Goal: Information Seeking & Learning: Learn about a topic

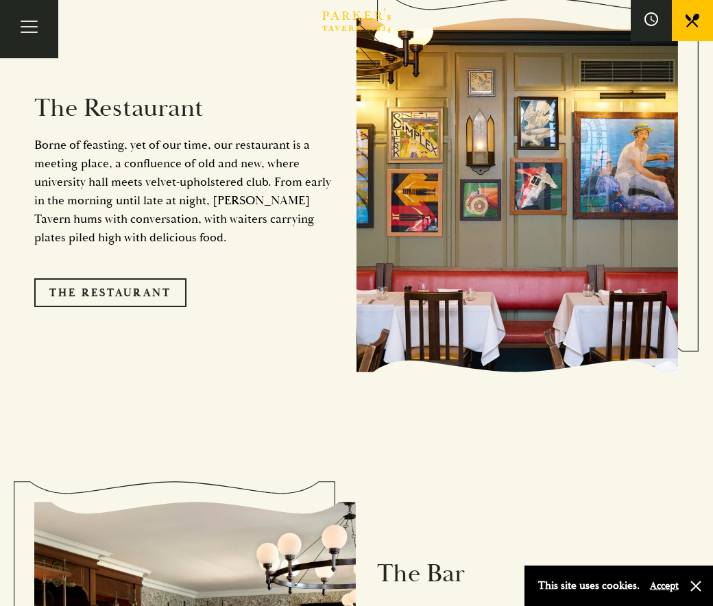
scroll to position [1232, 0]
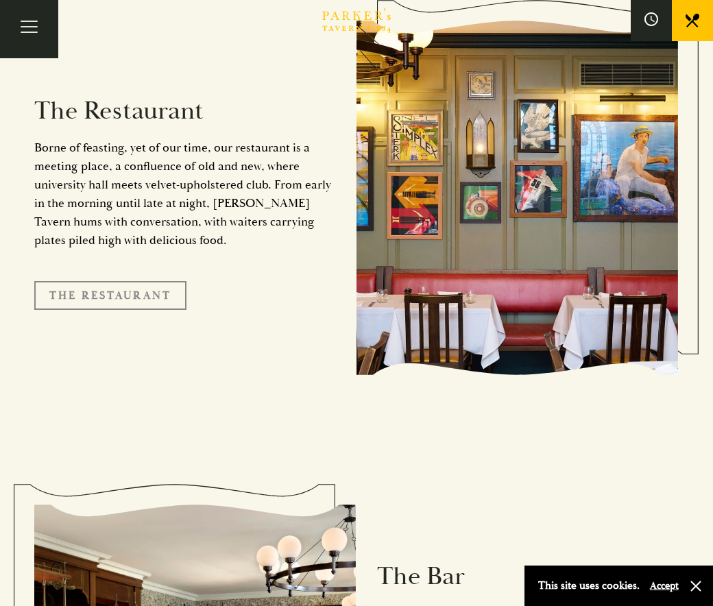
click at [81, 281] on link "The Restaurant" at bounding box center [110, 295] width 152 height 29
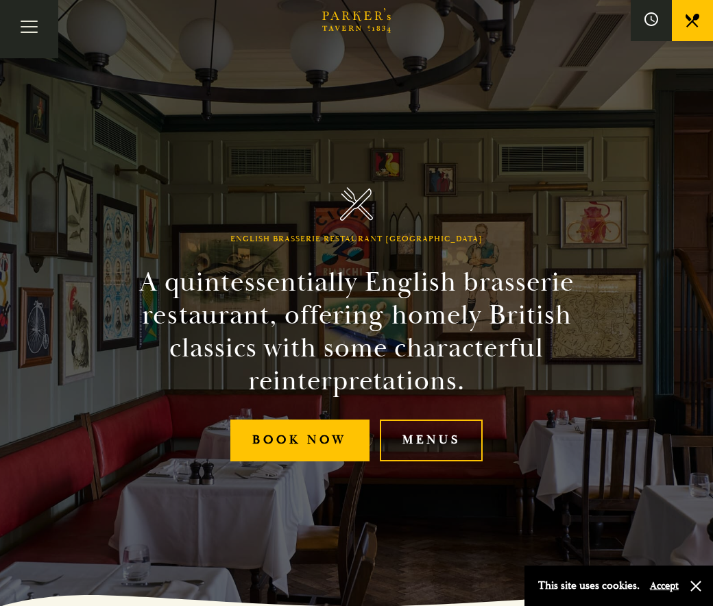
scroll to position [90, 0]
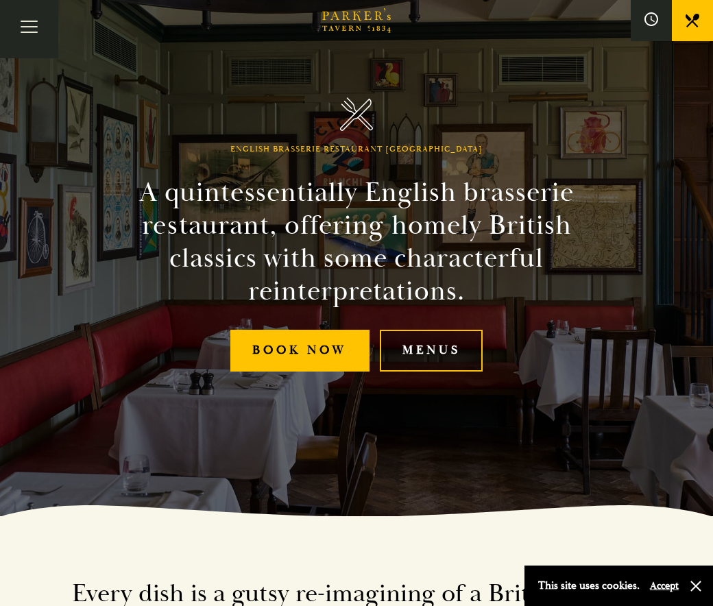
click at [451, 354] on link "Menus" at bounding box center [431, 351] width 103 height 42
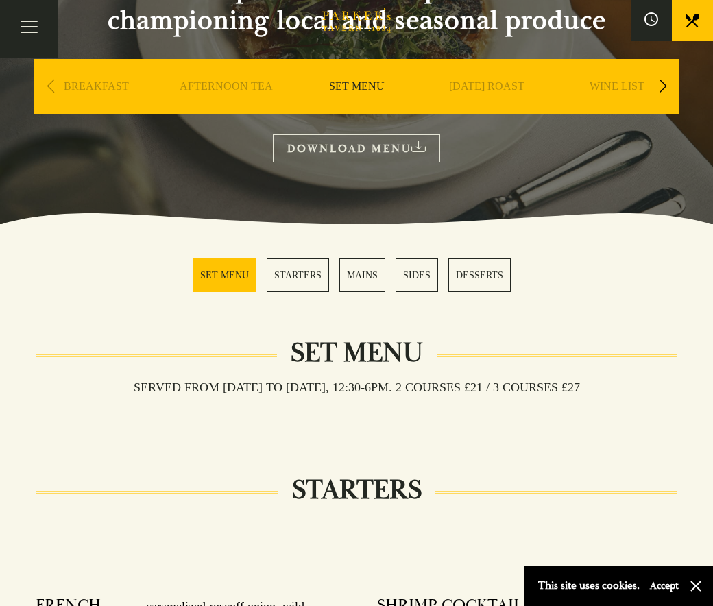
scroll to position [187, 0]
click at [280, 387] on h3 "Served from Monday to Saturday, 12:30-6pm. 2 COURSES £21 / 3 COURSES £27" at bounding box center [357, 387] width 474 height 15
click at [279, 386] on h3 "Served from Monday to Saturday, 12:30-6pm. 2 COURSES £21 / 3 COURSES £27" at bounding box center [357, 387] width 474 height 15
click at [370, 270] on link "MAINS" at bounding box center [363, 276] width 46 height 34
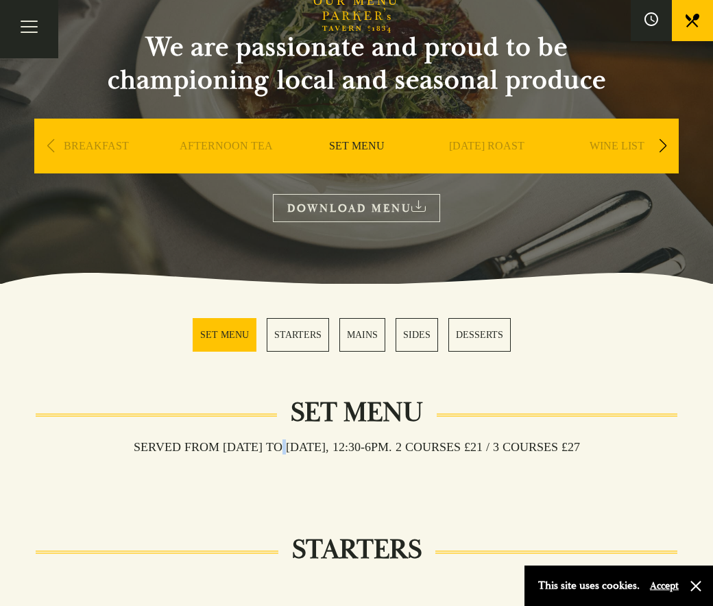
scroll to position [120, 0]
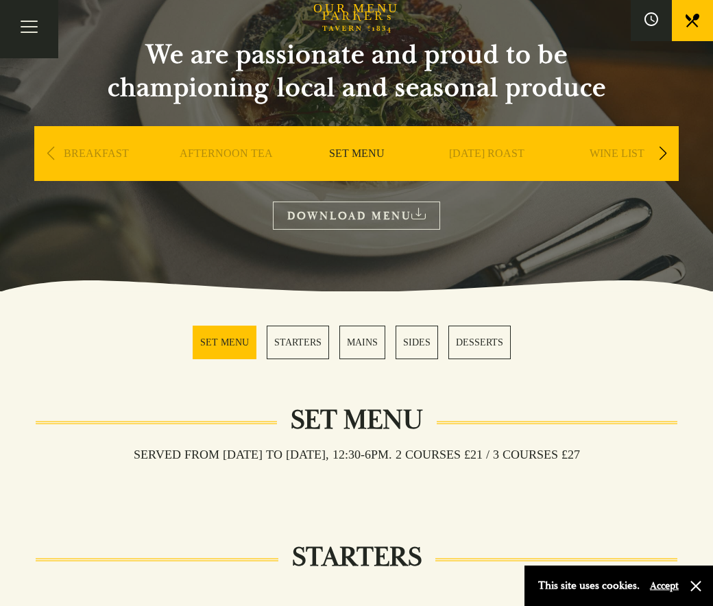
click at [655, 151] on div "Next slide" at bounding box center [663, 154] width 19 height 30
click at [663, 152] on div "Next slide" at bounding box center [663, 154] width 19 height 30
click at [491, 158] on link "A LA CARTE" at bounding box center [487, 174] width 64 height 55
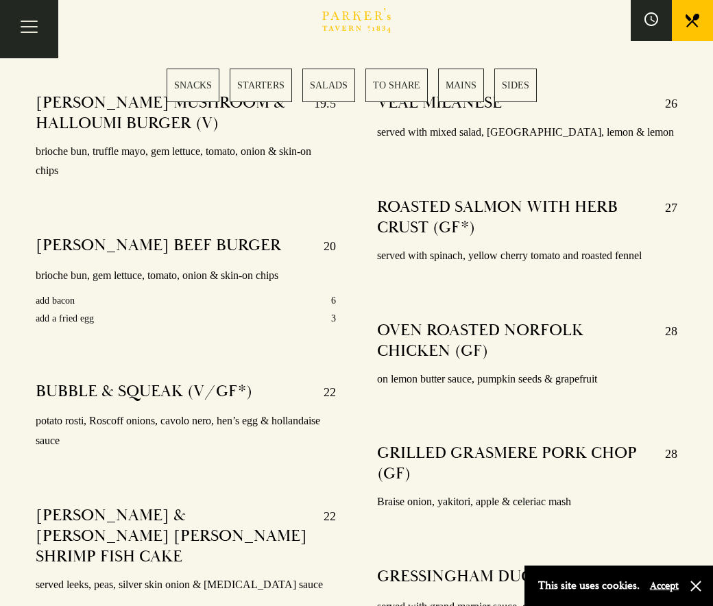
scroll to position [2500, 0]
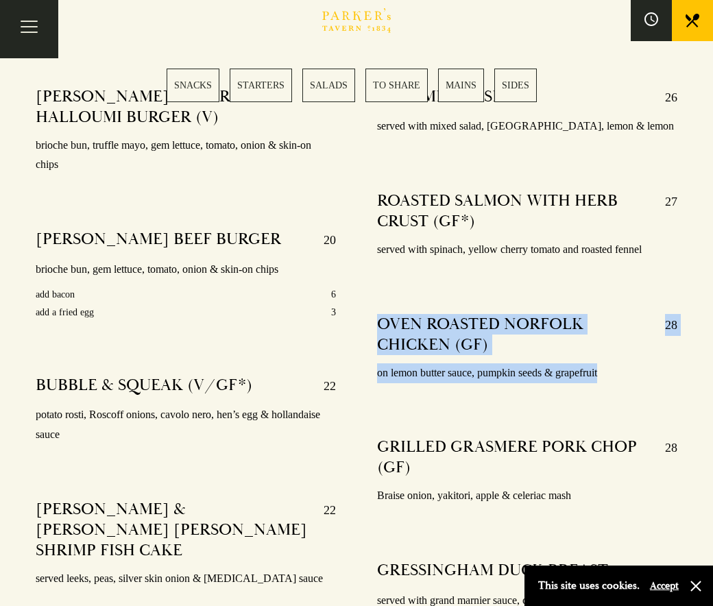
drag, startPoint x: 380, startPoint y: 316, endPoint x: 612, endPoint y: 366, distance: 237.2
click at [612, 366] on div "OVEN ROASTED NORFOLK CHICKEN (GF) 28 on lemon butter sauce, pumpkin seeds & gra…" at bounding box center [527, 349] width 300 height 89
click at [613, 366] on p "on lemon butter sauce, pumpkin seeds & grapefruit" at bounding box center [527, 374] width 300 height 20
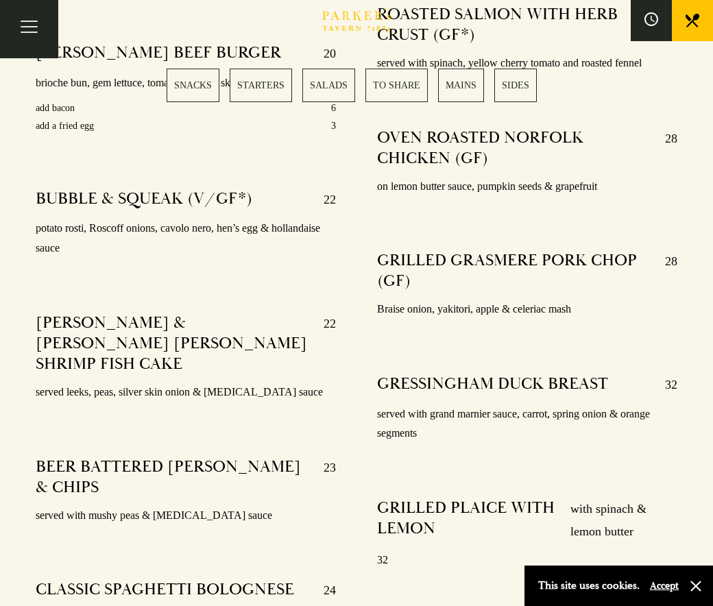
scroll to position [2695, 0]
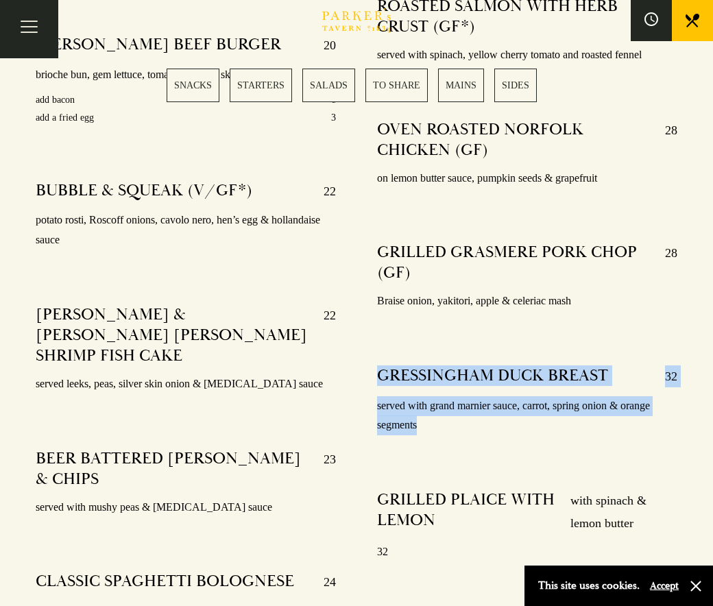
drag, startPoint x: 381, startPoint y: 366, endPoint x: 419, endPoint y: 411, distance: 59.4
click at [419, 411] on div "GRESSINGHAM DUCK BREAST 32 served with grand marnier sauce, carrot, spring onio…" at bounding box center [527, 401] width 300 height 90
click at [419, 411] on p "served with grand marnier sauce, carrot, spring onion & orange segments" at bounding box center [527, 416] width 300 height 40
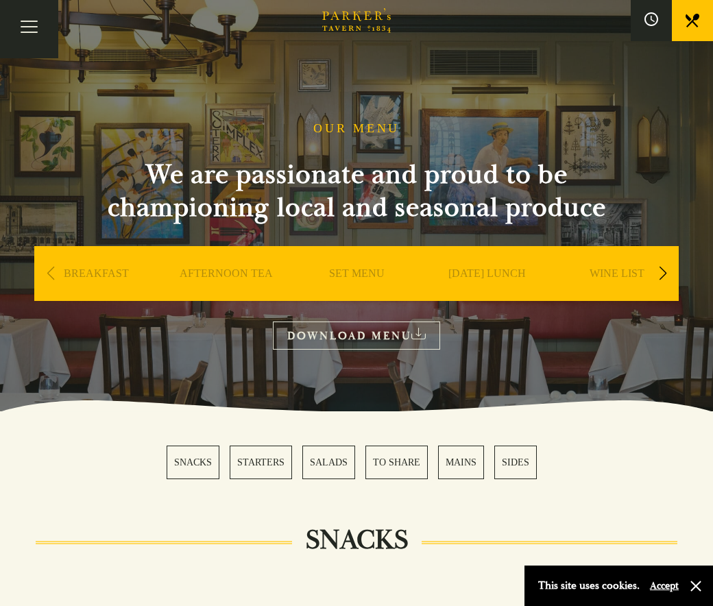
scroll to position [0, 0]
click at [355, 272] on link "SET MENU" at bounding box center [357, 294] width 56 height 55
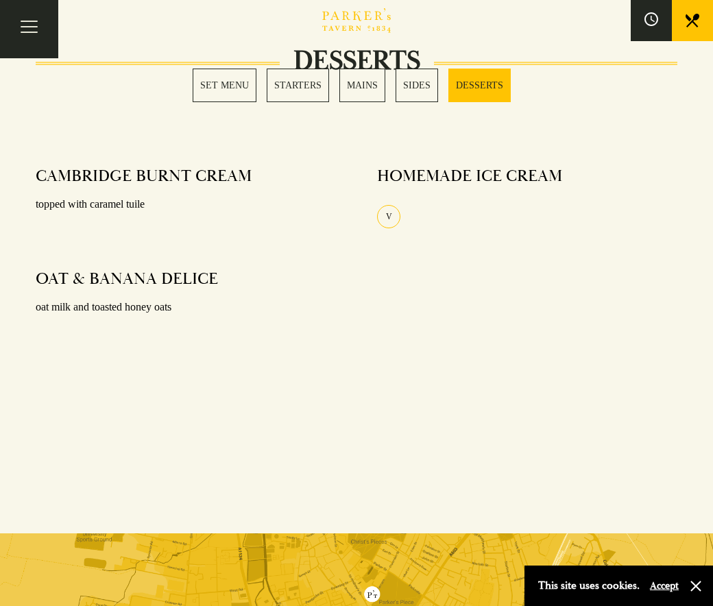
scroll to position [2049, 0]
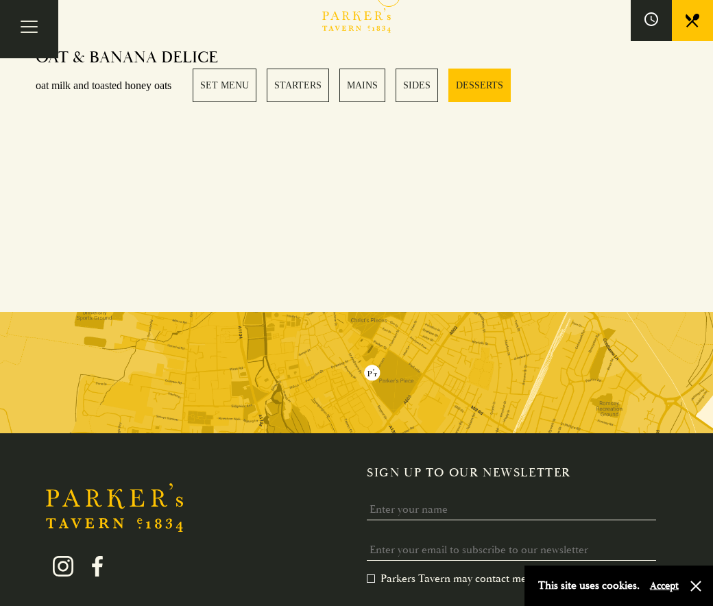
click at [366, 87] on link "MAINS" at bounding box center [363, 86] width 46 height 34
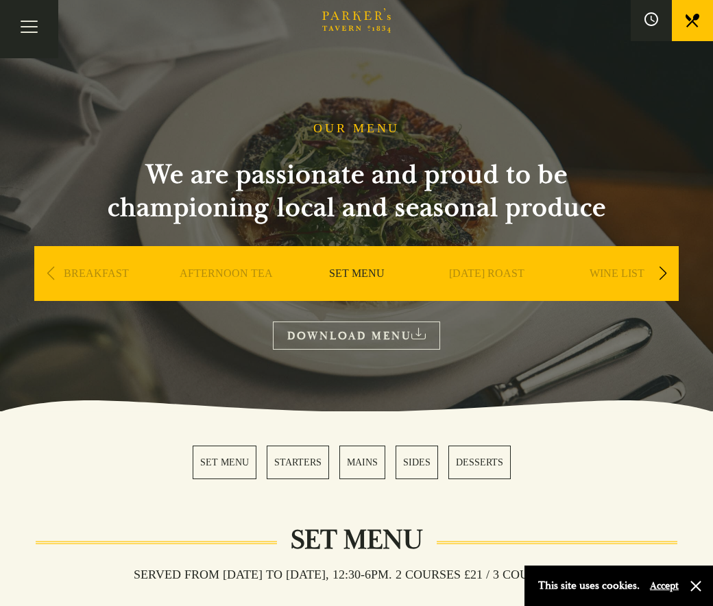
click at [665, 268] on div "Next slide" at bounding box center [663, 274] width 19 height 30
click at [665, 269] on div "Next slide" at bounding box center [663, 274] width 19 height 30
click at [495, 265] on div "DESSERT" at bounding box center [486, 294] width 123 height 96
click at [495, 270] on link "DESSERT" at bounding box center [487, 294] width 48 height 55
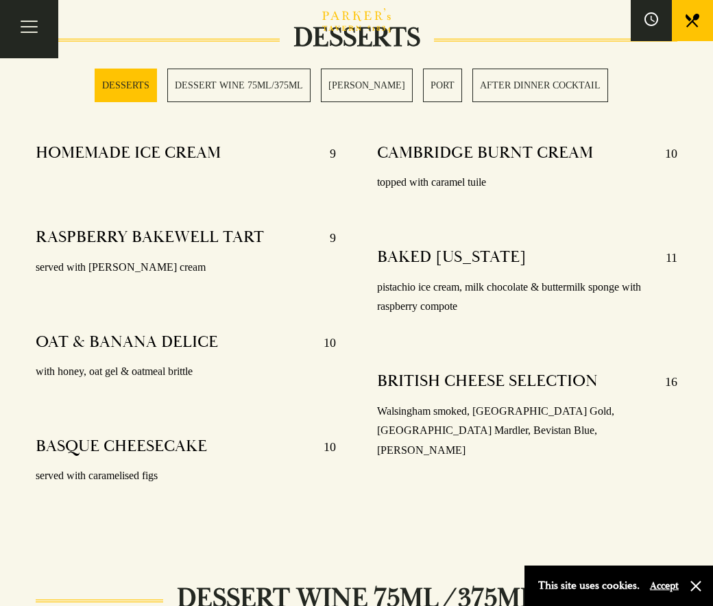
scroll to position [503, 0]
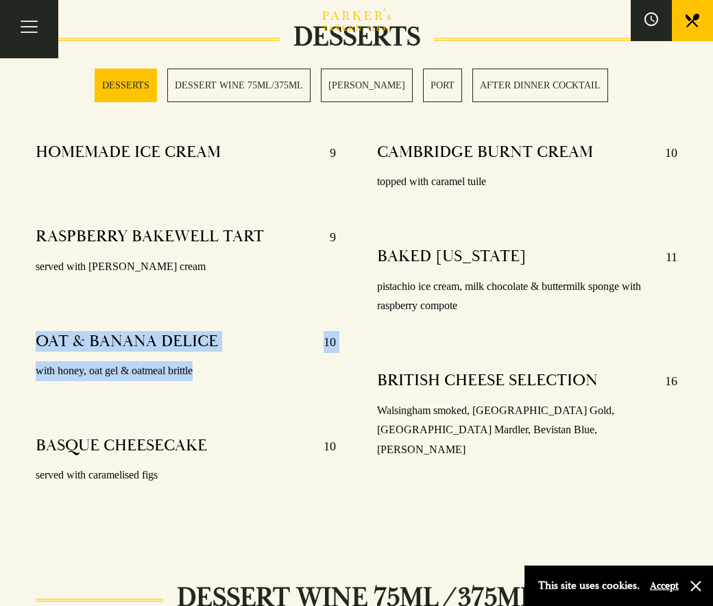
drag, startPoint x: 35, startPoint y: 342, endPoint x: 265, endPoint y: 382, distance: 233.3
click at [265, 382] on div "HOMEMADE ICE CREAM 9 RASPBERRY BAKEWELL TART 9 served with vanilla ice cream OA…" at bounding box center [186, 331] width 342 height 398
click at [265, 382] on div at bounding box center [186, 386] width 300 height 10
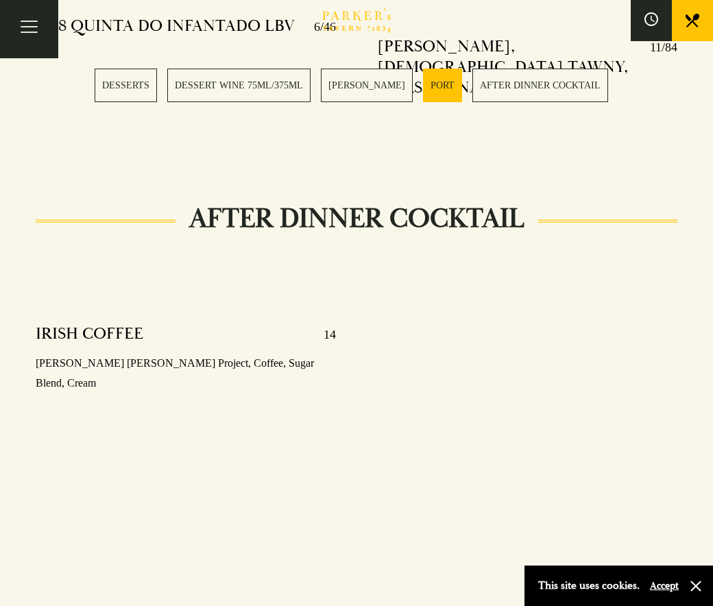
scroll to position [2095, 0]
drag, startPoint x: 48, startPoint y: 268, endPoint x: 164, endPoint y: 268, distance: 115.9
click at [164, 324] on div "IRISH COFFEE 14" at bounding box center [186, 335] width 300 height 22
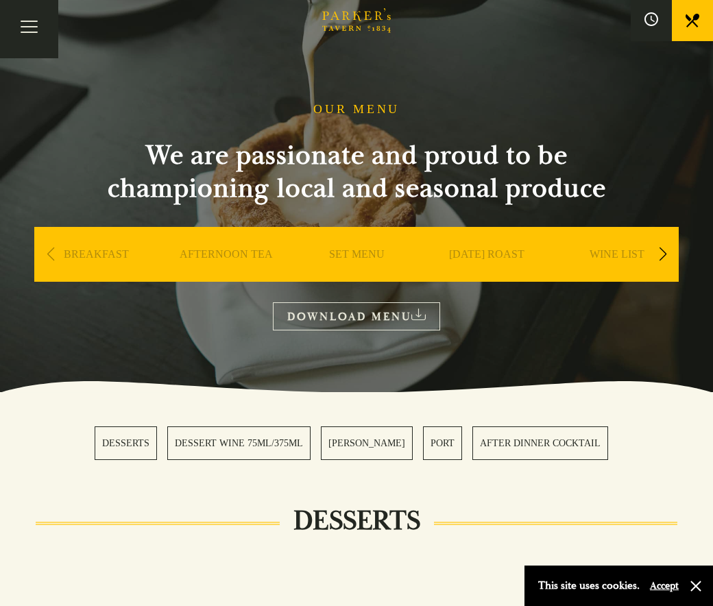
scroll to position [19, 0]
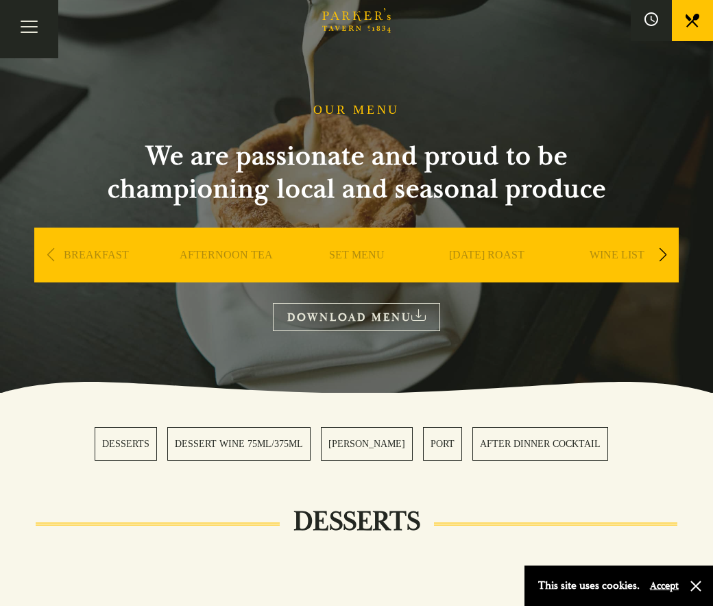
click at [670, 253] on div "Next slide" at bounding box center [663, 255] width 19 height 30
click at [667, 253] on div "Next slide" at bounding box center [663, 255] width 19 height 30
click at [666, 252] on div "Next slide" at bounding box center [663, 255] width 19 height 30
click at [36, 22] on button "Toggle navigation" at bounding box center [29, 29] width 58 height 58
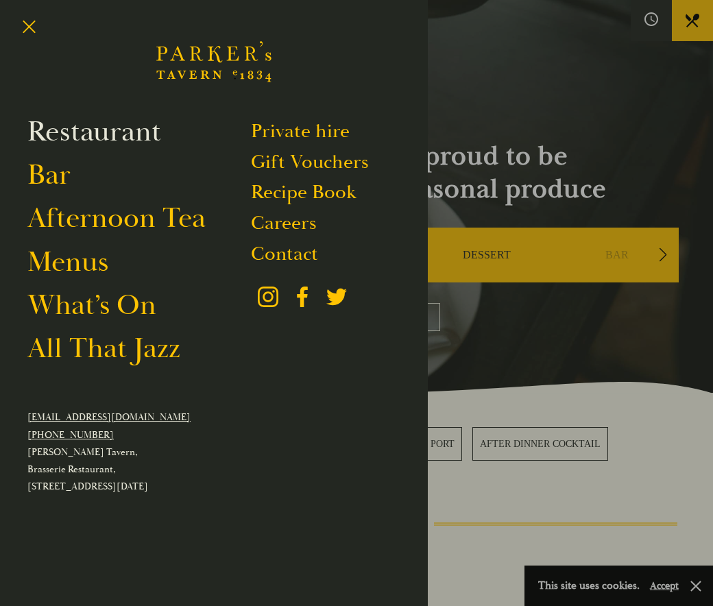
click at [100, 130] on link "Restaurant" at bounding box center [94, 132] width 134 height 36
